Goal: Task Accomplishment & Management: Use online tool/utility

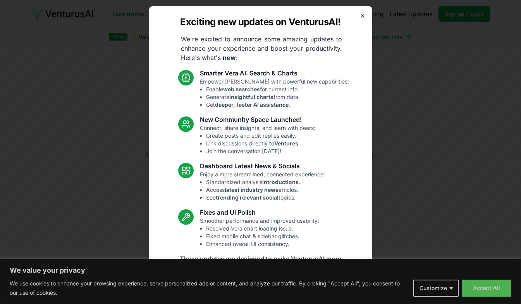
click at [359, 15] on icon "button" at bounding box center [362, 16] width 6 height 6
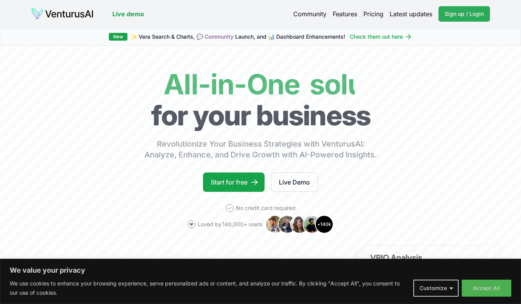
click at [464, 17] on span "Sign up / Login" at bounding box center [463, 14] width 39 height 8
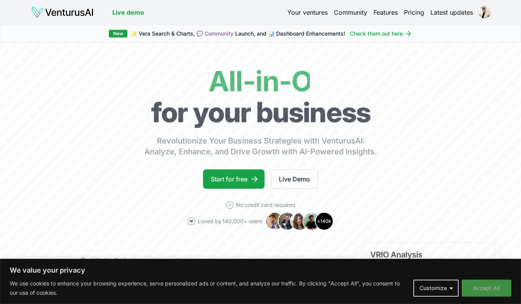
click at [492, 288] on button "Accept All" at bounding box center [486, 288] width 50 height 17
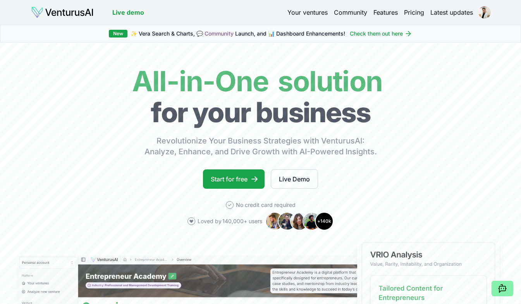
click at [310, 10] on link "Your ventures" at bounding box center [307, 12] width 40 height 9
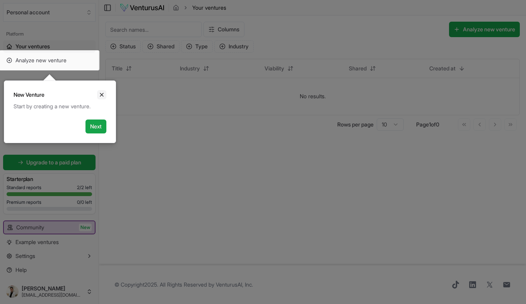
click at [102, 95] on icon "Close" at bounding box center [102, 95] width 6 height 6
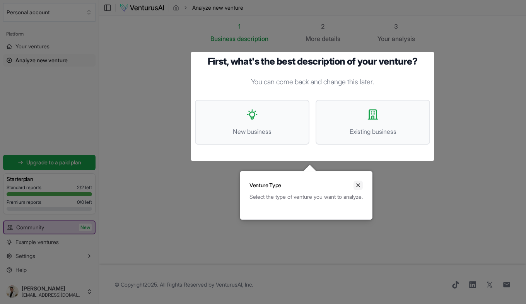
click at [361, 183] on icon "Close" at bounding box center [358, 185] width 6 height 6
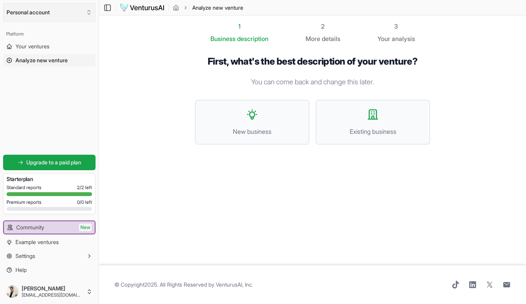
click at [72, 12] on button "Personal account" at bounding box center [49, 12] width 93 height 19
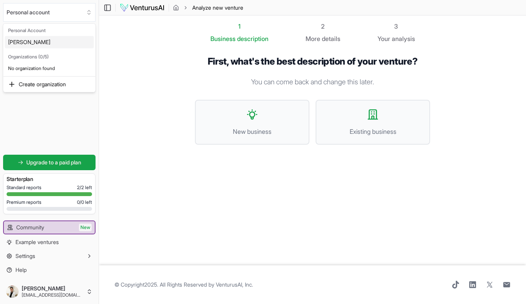
click at [149, 64] on html "We value your privacy We use cookies to enhance your browsing experience, serve…" at bounding box center [263, 152] width 526 height 304
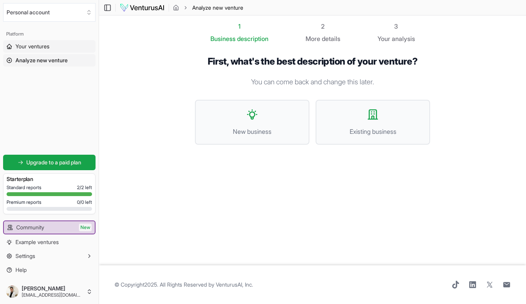
click at [41, 43] on span "Your ventures" at bounding box center [32, 47] width 34 height 8
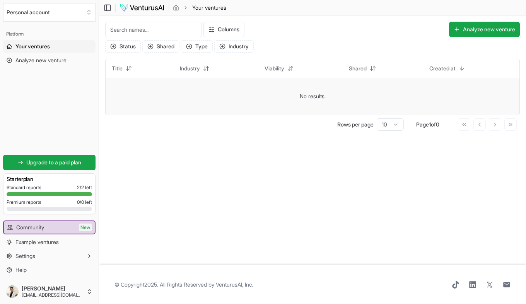
click at [214, 101] on td "No results." at bounding box center [313, 96] width 414 height 37
click at [473, 30] on button "Analyze new venture" at bounding box center [484, 29] width 71 height 15
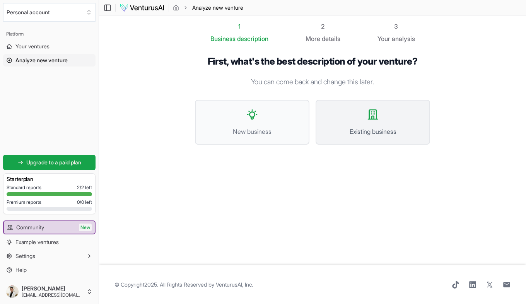
click at [385, 135] on span "Existing business" at bounding box center [373, 131] width 98 height 9
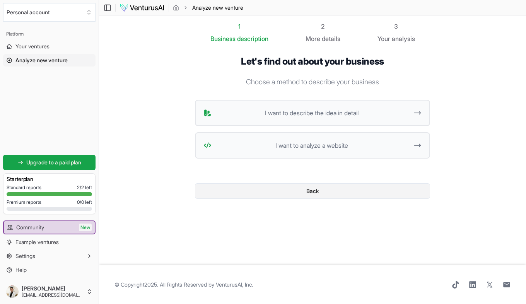
click at [302, 194] on button "Back" at bounding box center [312, 190] width 235 height 15
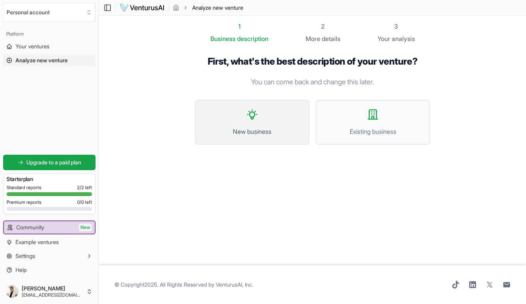
click at [261, 129] on span "New business" at bounding box center [253, 131] width 98 height 9
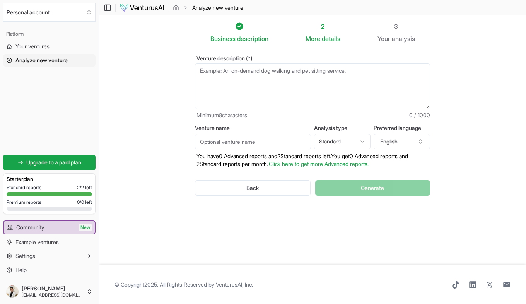
click at [249, 83] on textarea "Venture description (*)" at bounding box center [312, 86] width 235 height 46
click at [238, 94] on textarea "Venture description (*)" at bounding box center [312, 86] width 235 height 46
paste textarea "A Go Scope é uma startup de tecnologia médica que desenvolveu uma câmera endosc…"
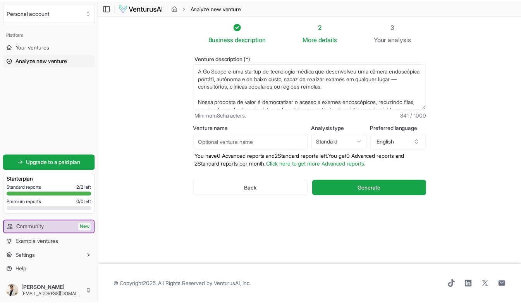
scroll to position [58, 0]
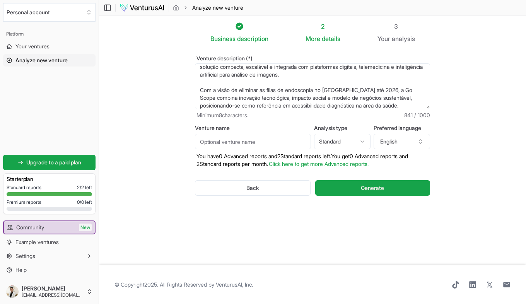
type textarea "A Go Scope é uma startup de tecnologia médica que desenvolveu uma câmera endosc…"
click at [260, 139] on input "Venture name" at bounding box center [253, 141] width 116 height 15
type input "Go Scope"
click at [403, 138] on button "English" at bounding box center [402, 141] width 57 height 15
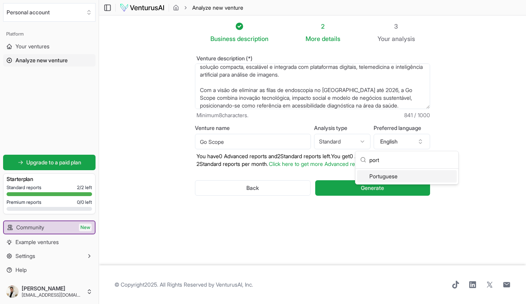
type input "port"
click at [386, 174] on div "Portuguese" at bounding box center [407, 176] width 100 height 12
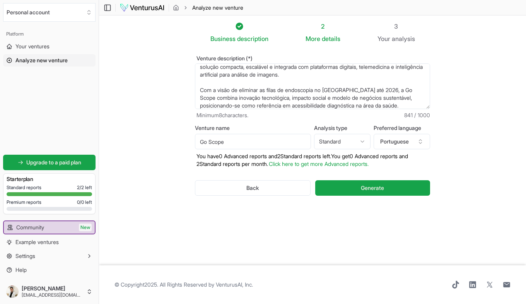
click at [358, 140] on html "We value your privacy We use cookies to enhance your browsing experience, serve…" at bounding box center [263, 152] width 526 height 304
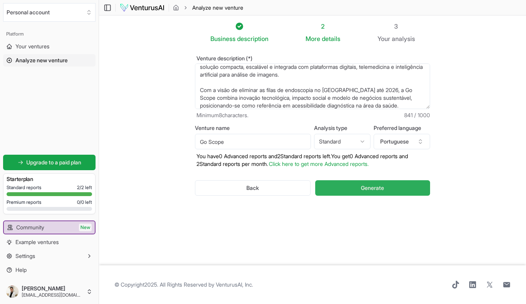
click at [356, 187] on button "Generate" at bounding box center [372, 187] width 115 height 15
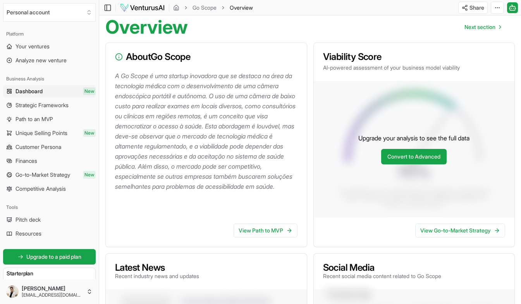
scroll to position [40, 0]
